Goal: Book appointment/travel/reservation

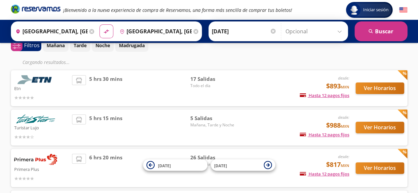
scroll to position [99, 0]
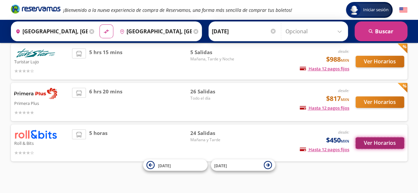
click at [369, 145] on button "Ver Horarios" at bounding box center [379, 143] width 49 height 12
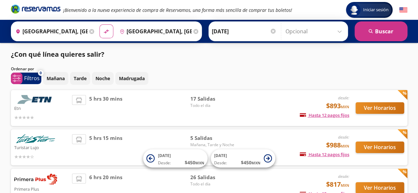
scroll to position [90, 0]
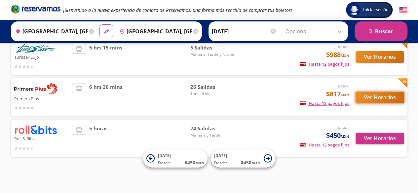
click at [363, 100] on button "Ver Horarios" at bounding box center [379, 98] width 49 height 12
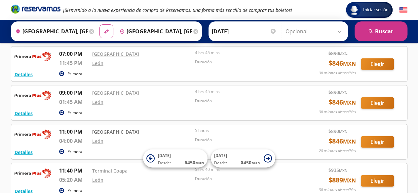
scroll to position [785, 0]
